Goal: Find specific page/section: Find specific page/section

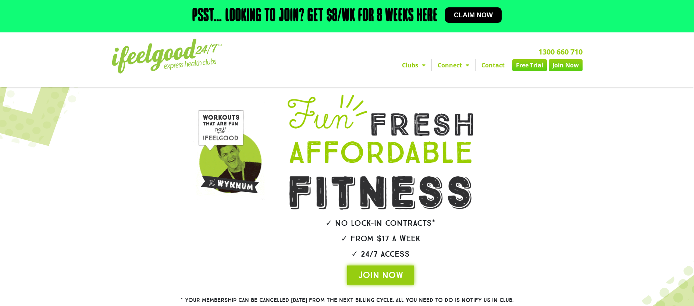
click at [408, 70] on link "Clubs" at bounding box center [413, 65] width 35 height 12
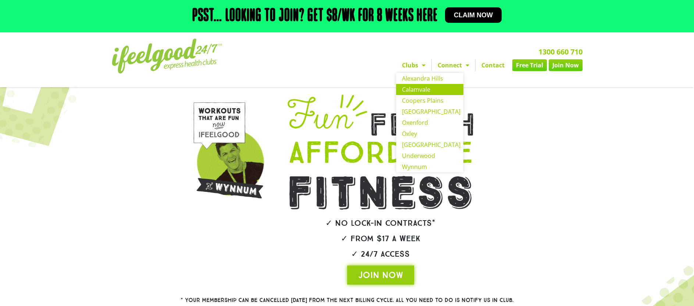
click at [407, 89] on link "Calamvale" at bounding box center [429, 89] width 67 height 11
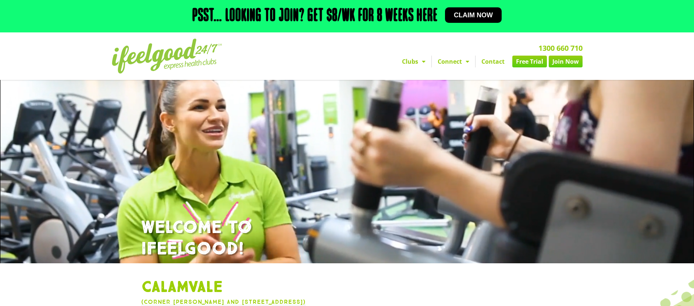
click at [409, 61] on link "Clubs" at bounding box center [413, 62] width 35 height 12
click at [443, 62] on link "Connect" at bounding box center [453, 62] width 43 height 12
click at [448, 63] on link "Connect" at bounding box center [453, 62] width 43 height 12
click at [468, 75] on link "Blog & Facebook" at bounding box center [459, 74] width 55 height 11
